Goal: Transaction & Acquisition: Purchase product/service

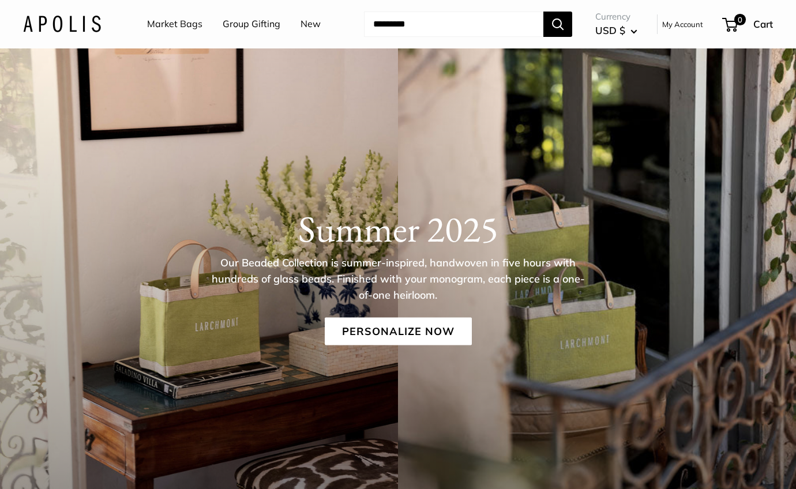
click at [181, 25] on link "Market Bags" at bounding box center [174, 24] width 55 height 17
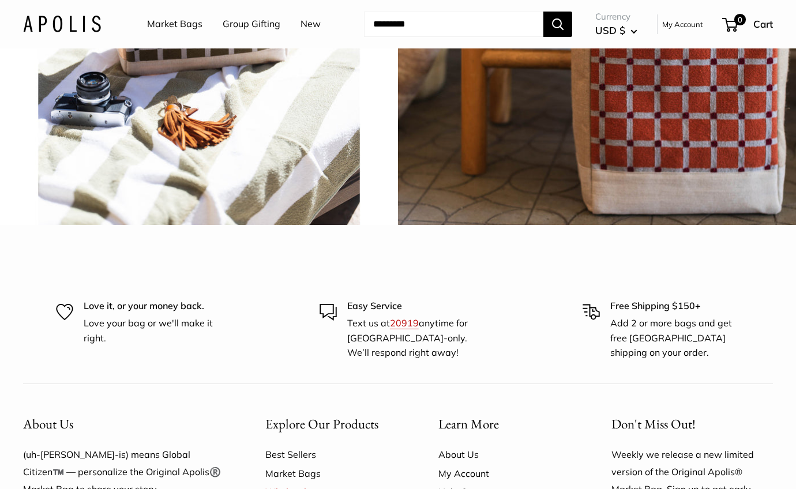
scroll to position [2609, 0]
click at [183, 22] on link "Market Bags" at bounding box center [174, 24] width 55 height 17
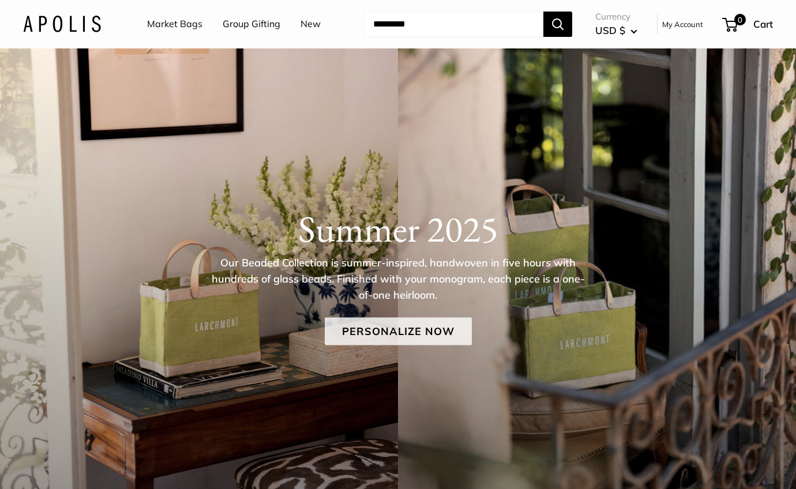
click at [419, 336] on link "Personalize Now" at bounding box center [398, 331] width 147 height 28
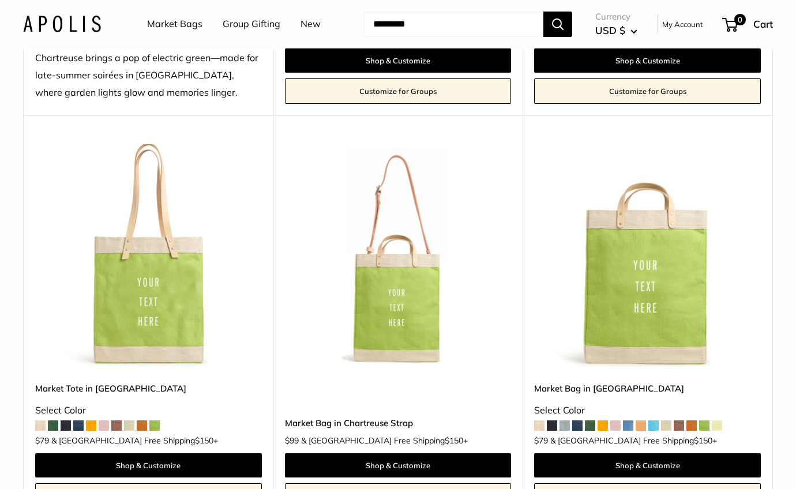
scroll to position [539, 0]
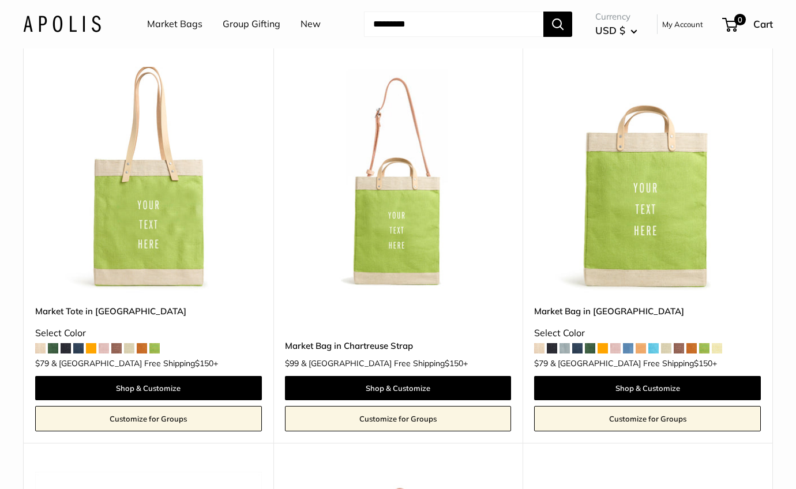
click at [0, 0] on img at bounding box center [0, 0] width 0 height 0
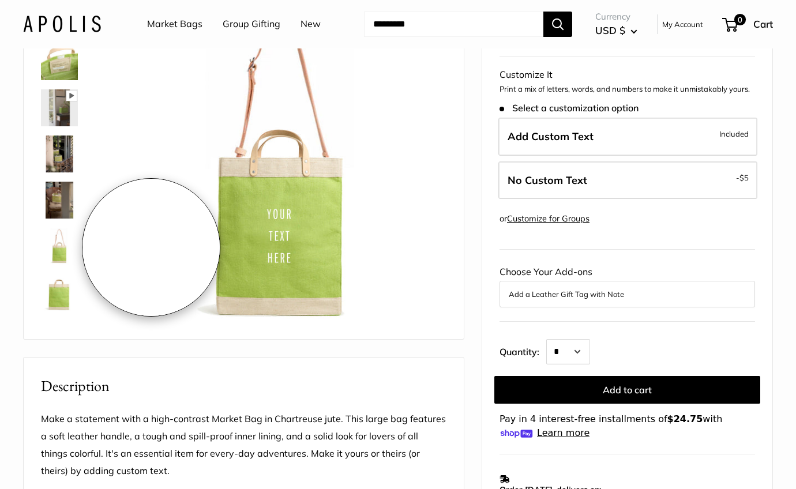
scroll to position [98, 0]
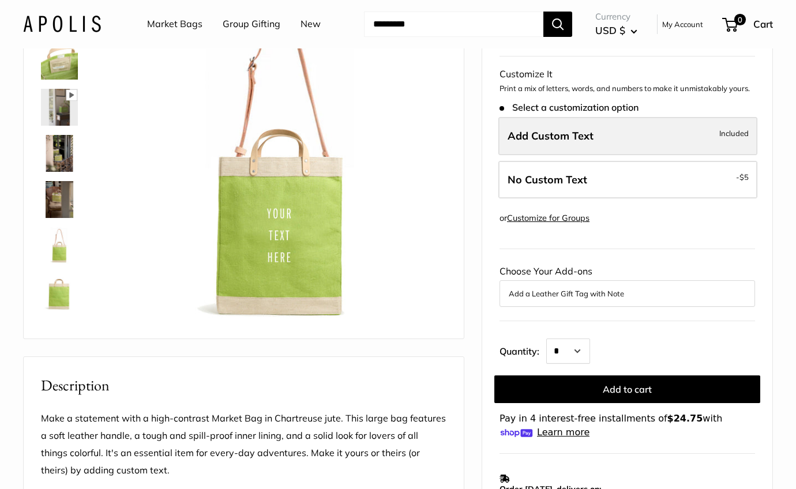
click at [562, 140] on span "Add Custom Text" at bounding box center [550, 135] width 86 height 13
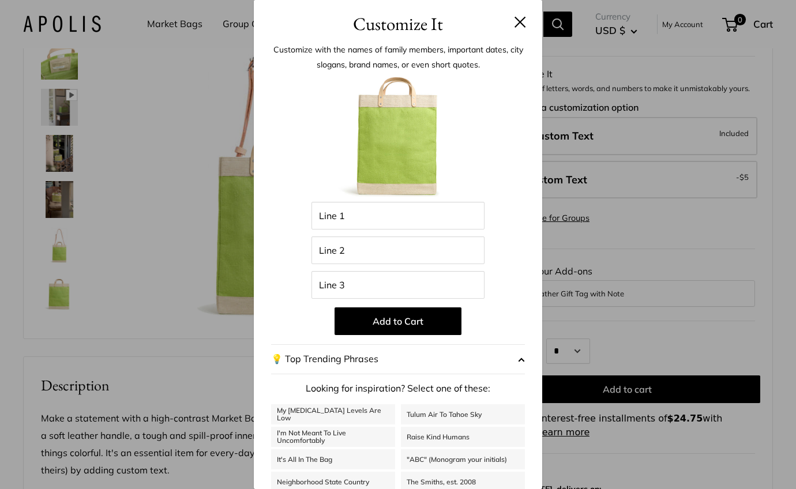
click at [517, 21] on button at bounding box center [520, 22] width 12 height 12
